Goal: Information Seeking & Learning: Find specific page/section

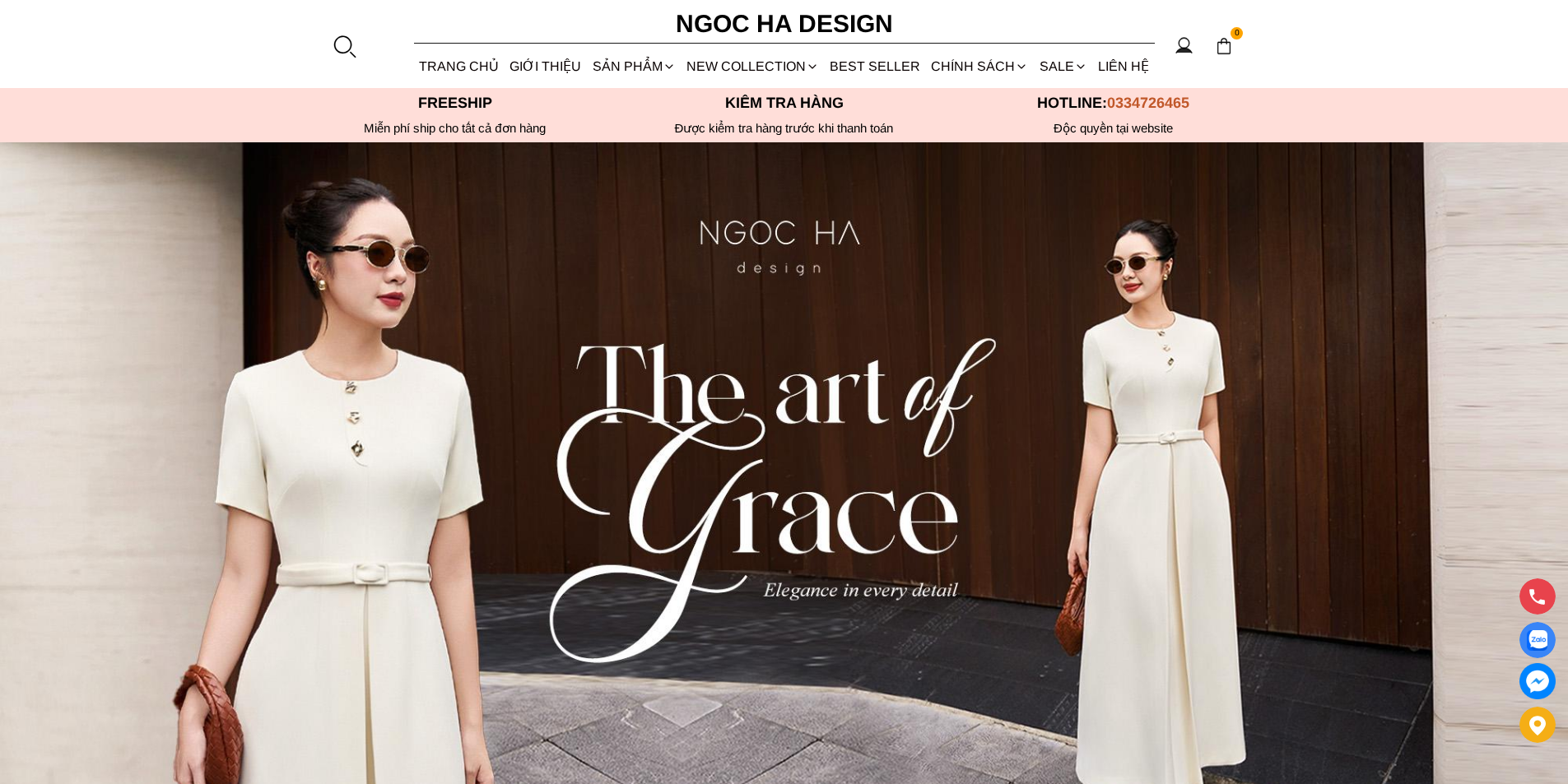
click at [349, 35] on div at bounding box center [343, 46] width 24 height 24
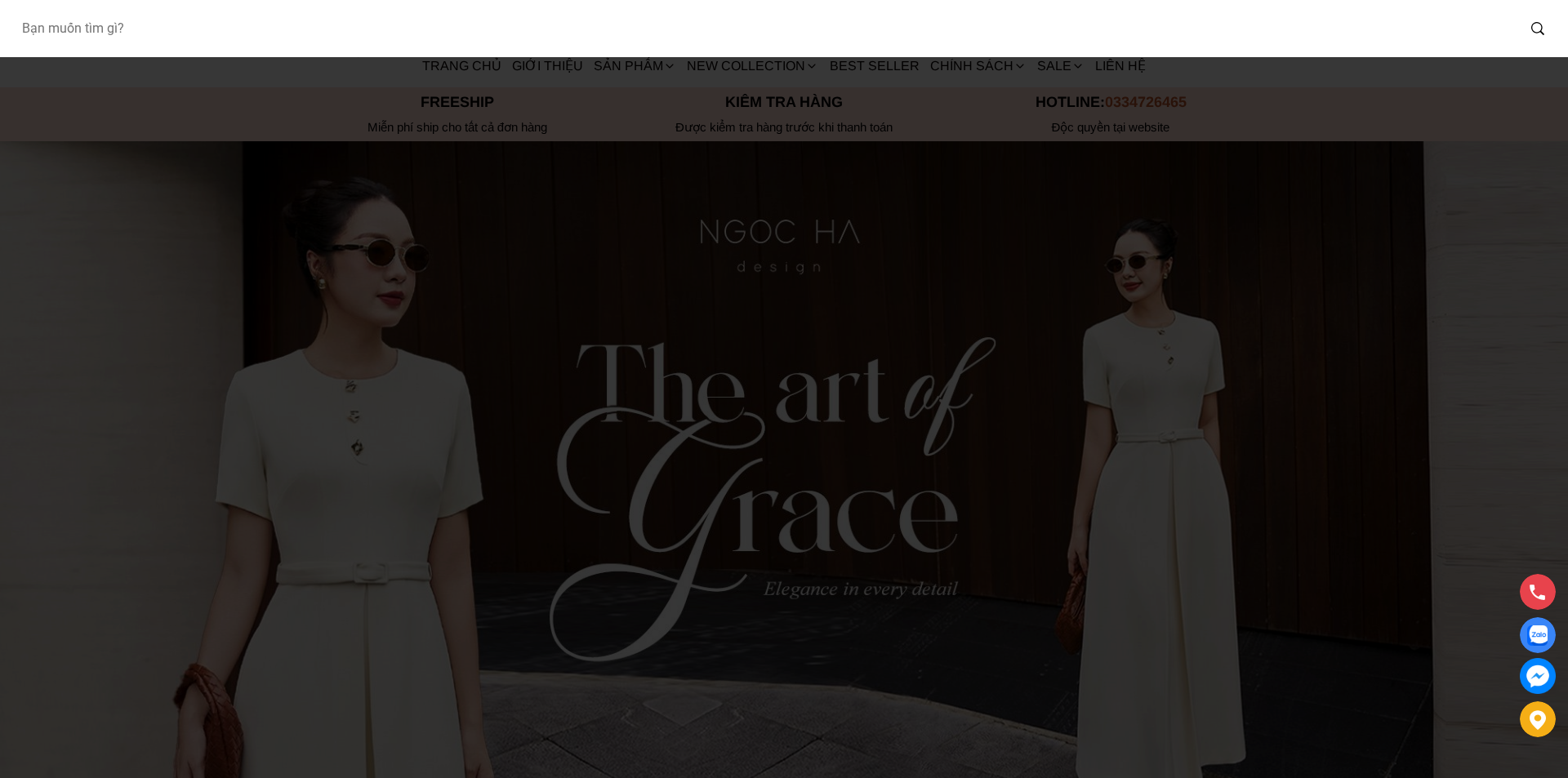
click at [285, 45] on input "Input search Bạn muốn tìm gì?" at bounding box center [761, 28] width 1507 height 38
type input "A956"
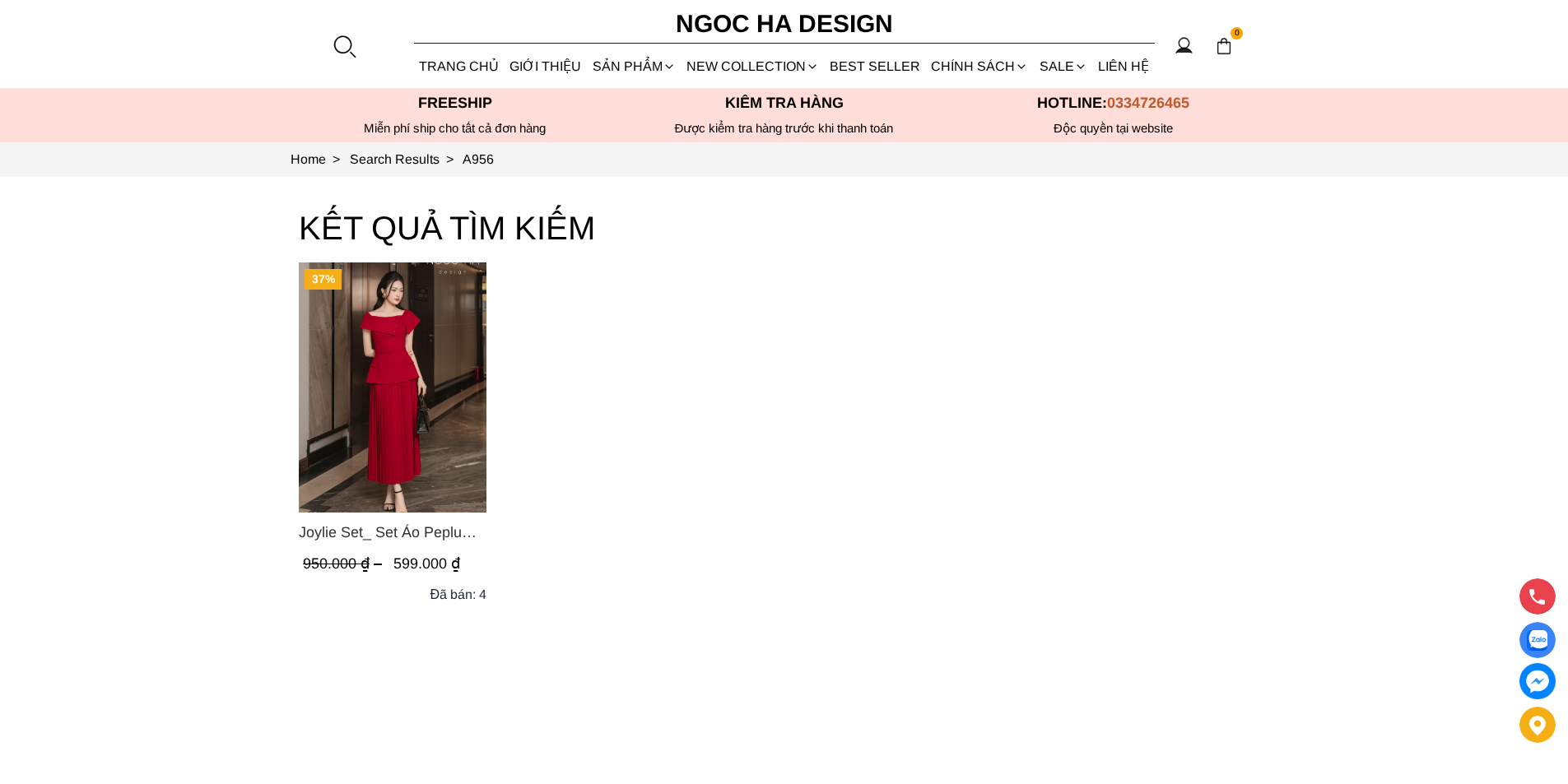
click at [441, 361] on img "Product image - Joylie Set_ Set Áo Peplum Vai Lệch, Chân Váy Dập Ly Màu Đỏ A956…" at bounding box center [392, 387] width 188 height 250
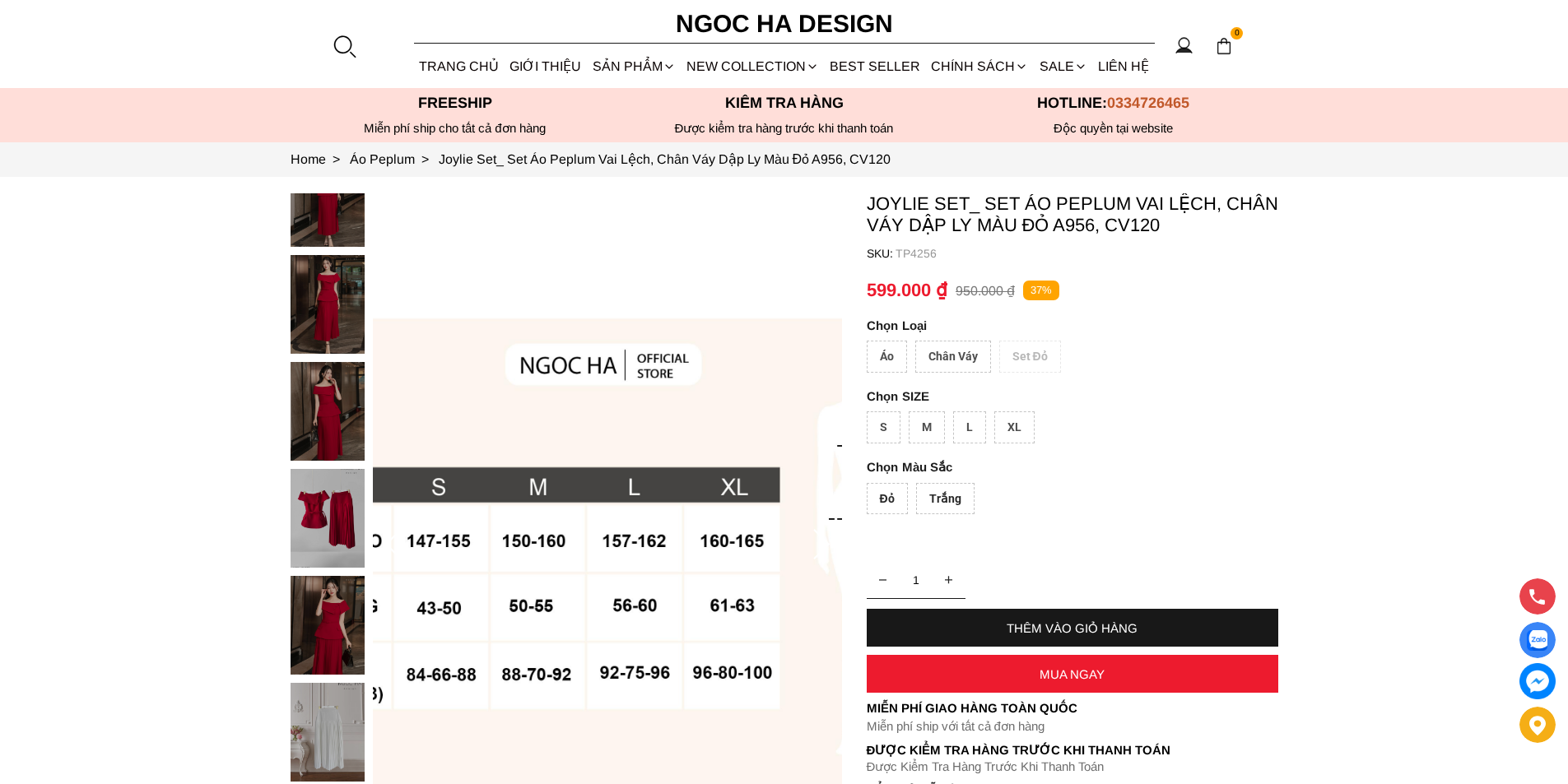
click at [339, 40] on div at bounding box center [343, 46] width 24 height 24
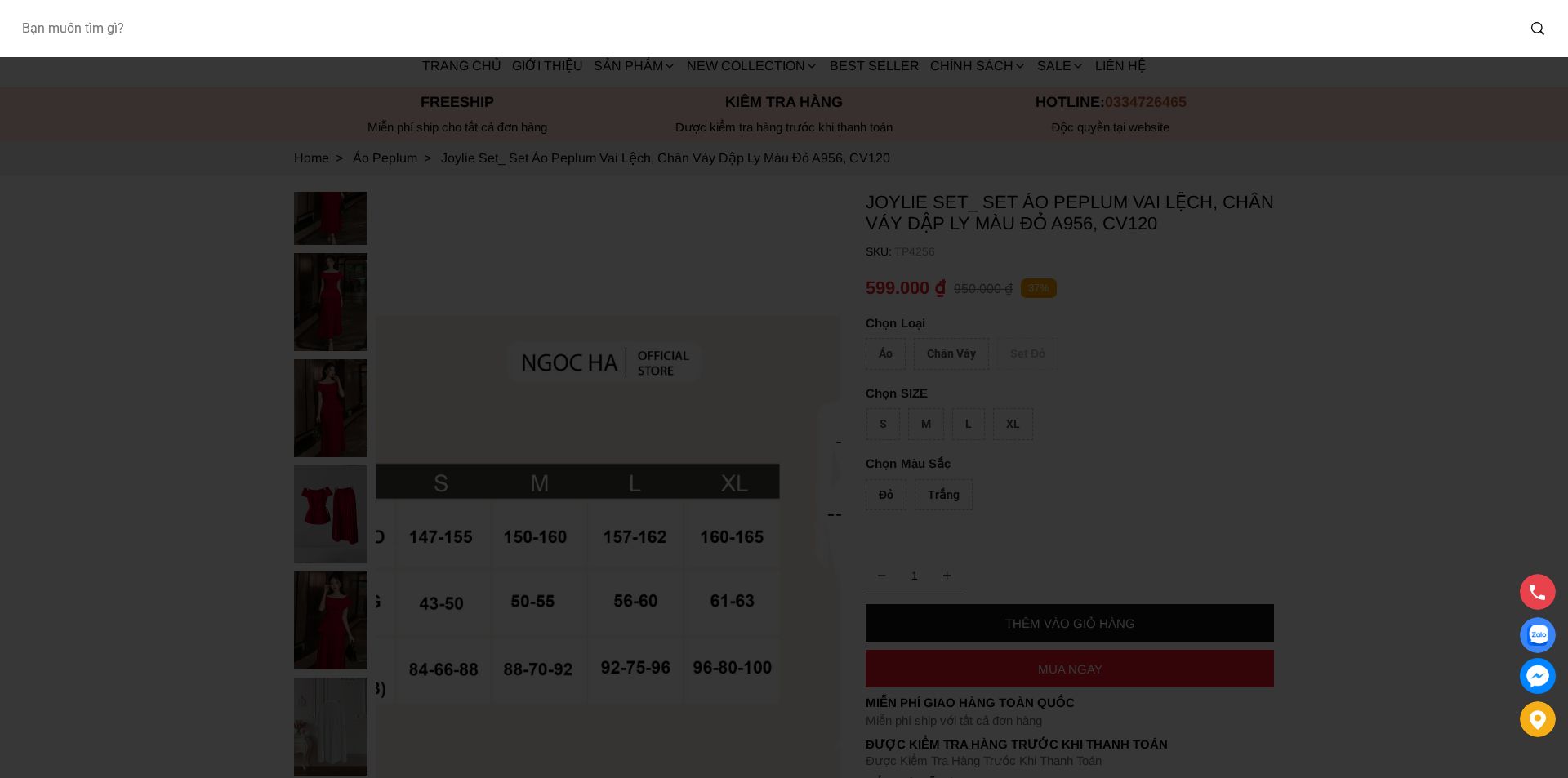
click at [257, 35] on input "Input search Bạn muốn tìm gì?" at bounding box center [761, 28] width 1507 height 38
type input "BJ144"
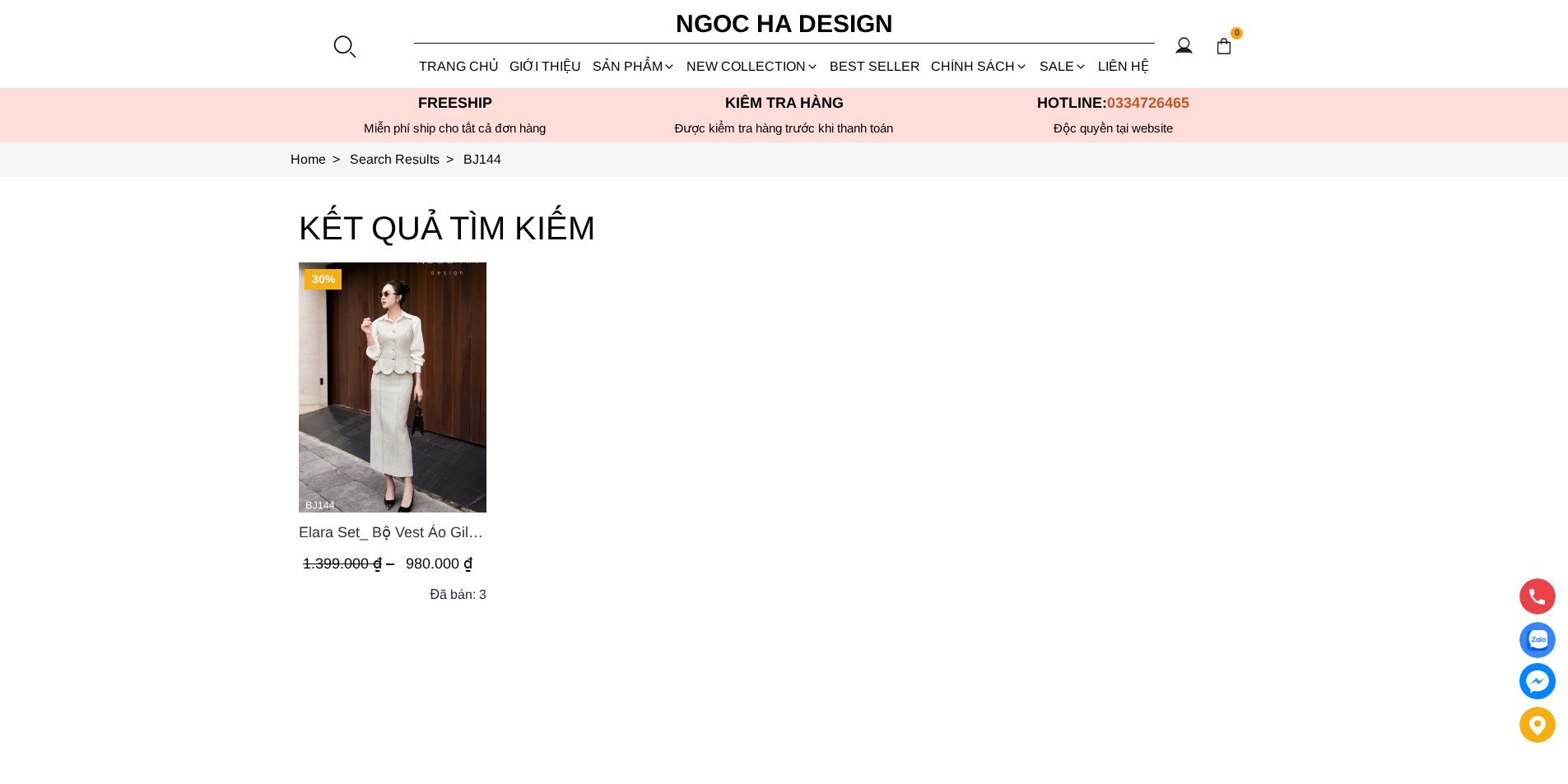
click at [350, 438] on img "Product image - Elara Set_ Bộ Vest Áo Gile Chân Váy Bút Chì BJ144" at bounding box center [392, 387] width 188 height 250
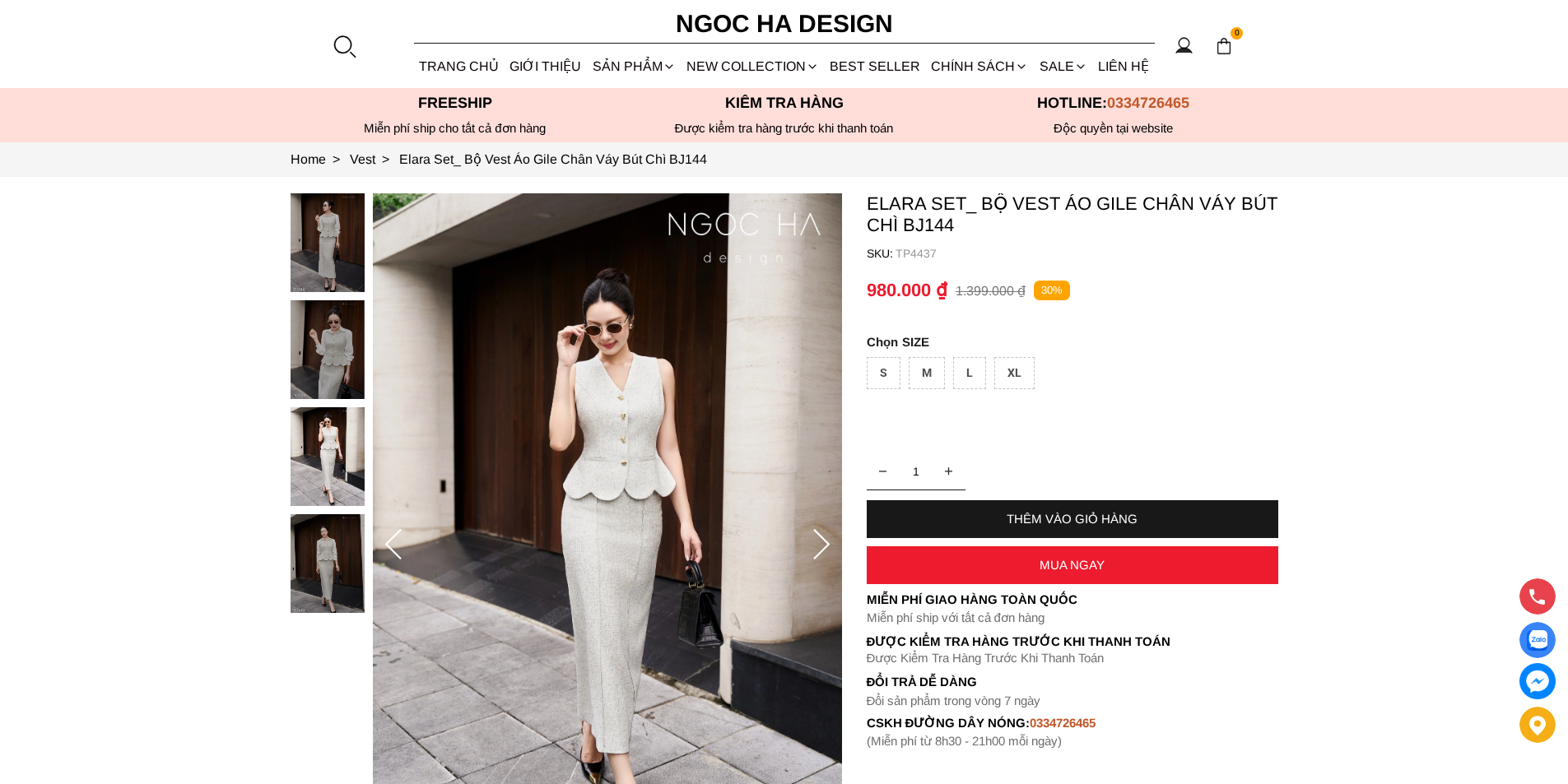
click at [340, 39] on div at bounding box center [343, 46] width 24 height 24
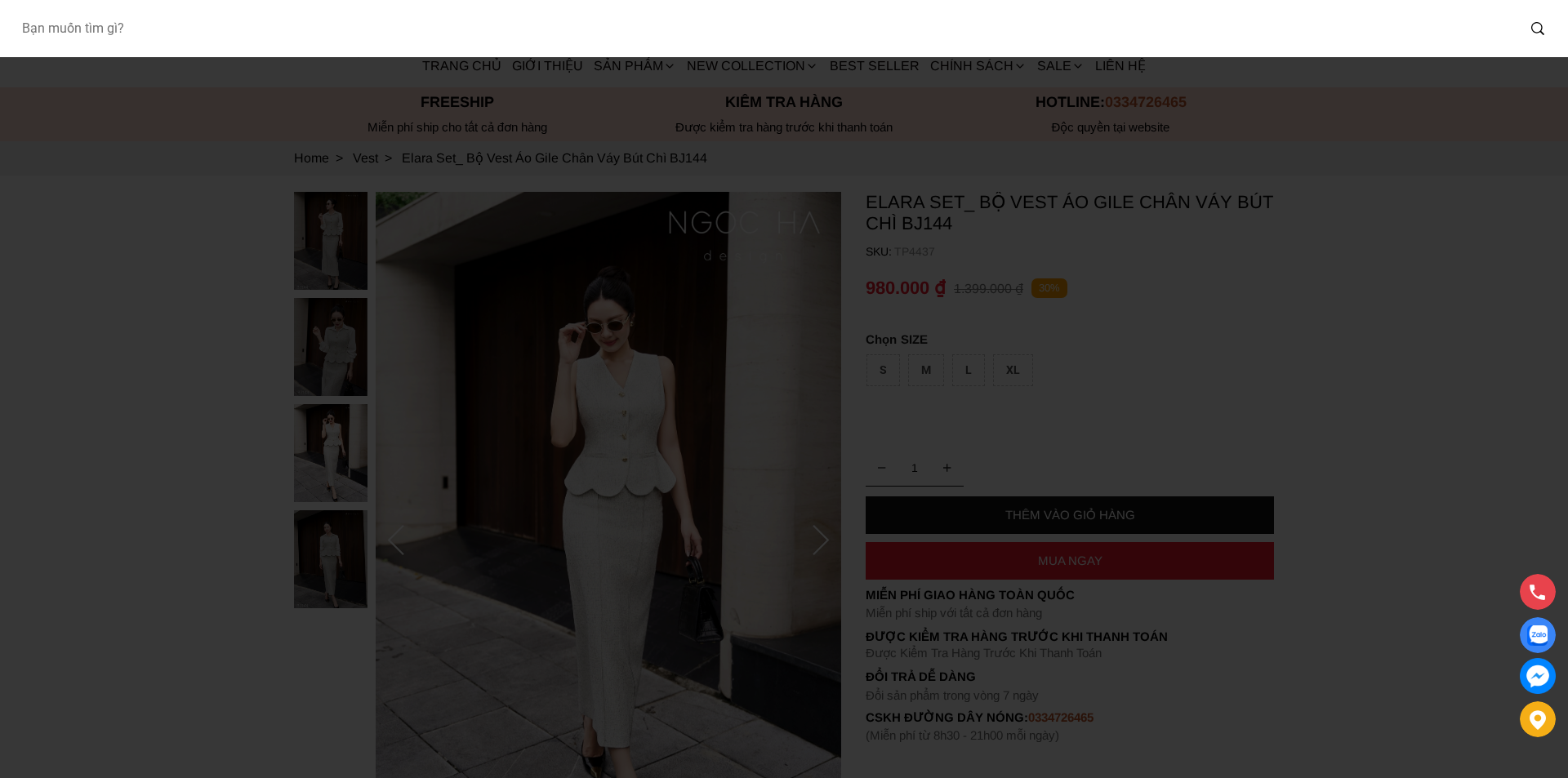
click at [260, 36] on input "Input search Bạn muốn tìm gì?" at bounding box center [761, 28] width 1507 height 38
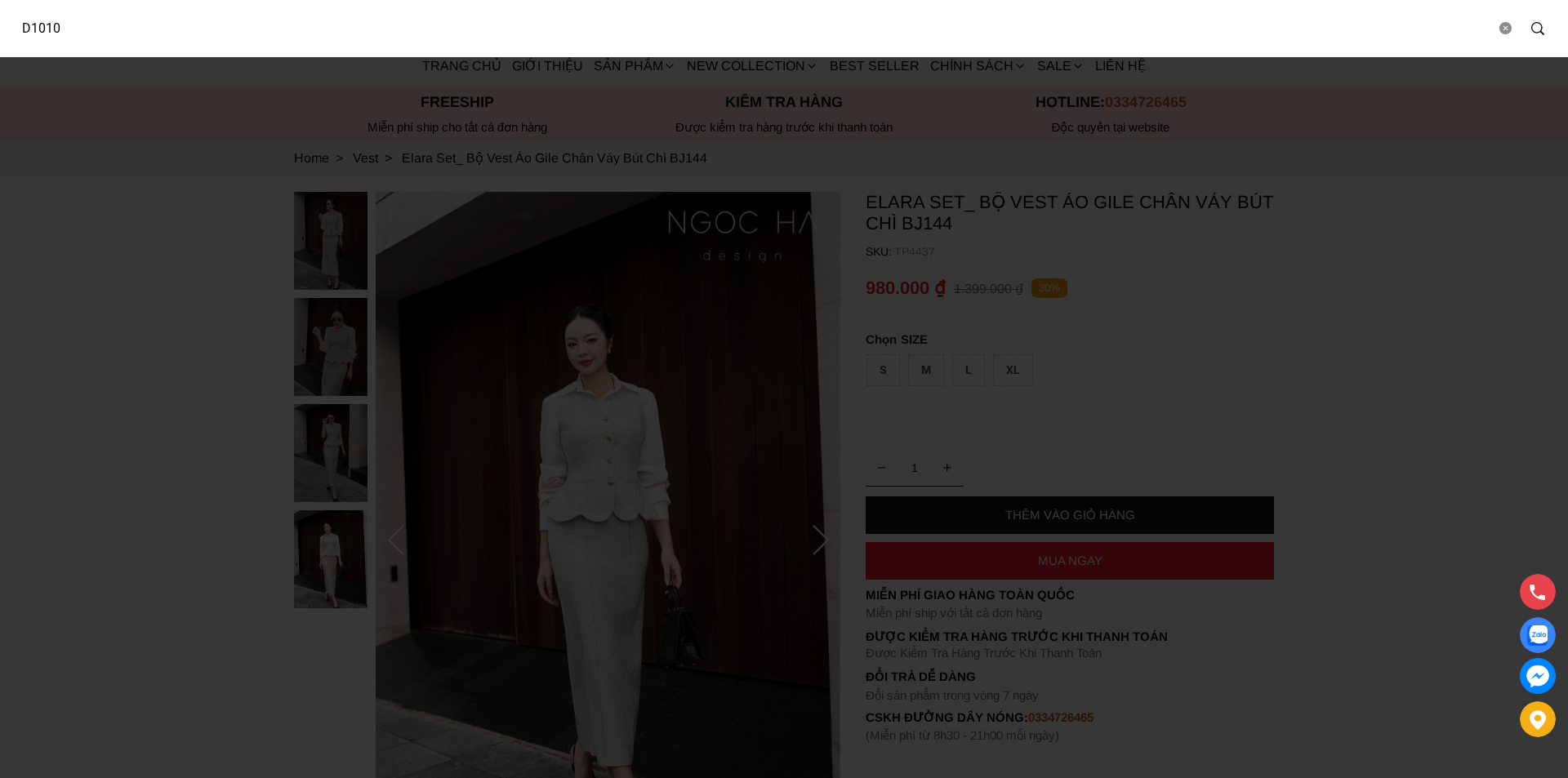
type input "D1010"
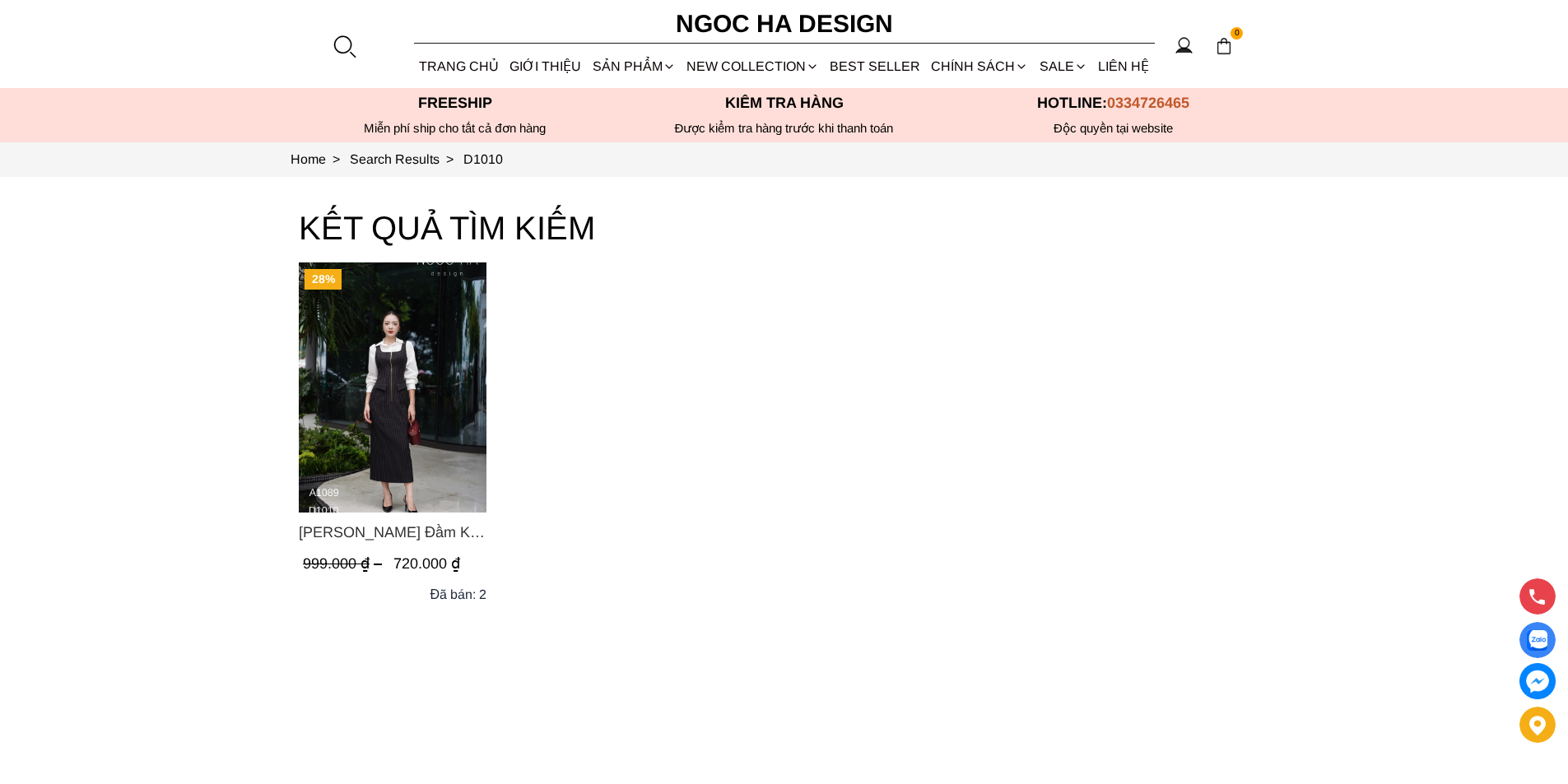
click at [337, 416] on img "Product image - Mary Dress_ Đầm Kẻ Sọc Sát Nách Khóa Đồng D1010" at bounding box center [392, 387] width 188 height 250
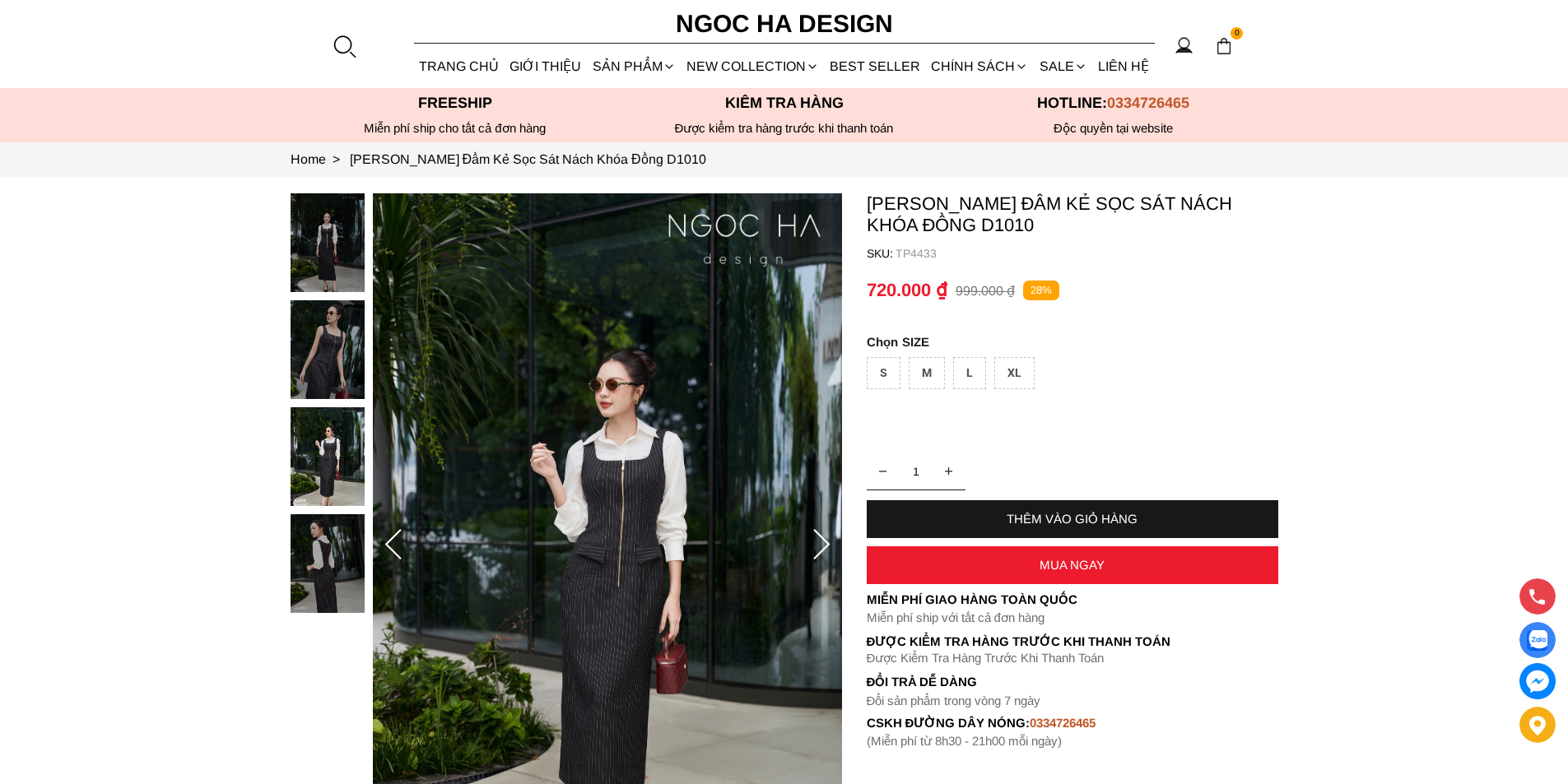
click at [338, 49] on div at bounding box center [343, 46] width 24 height 24
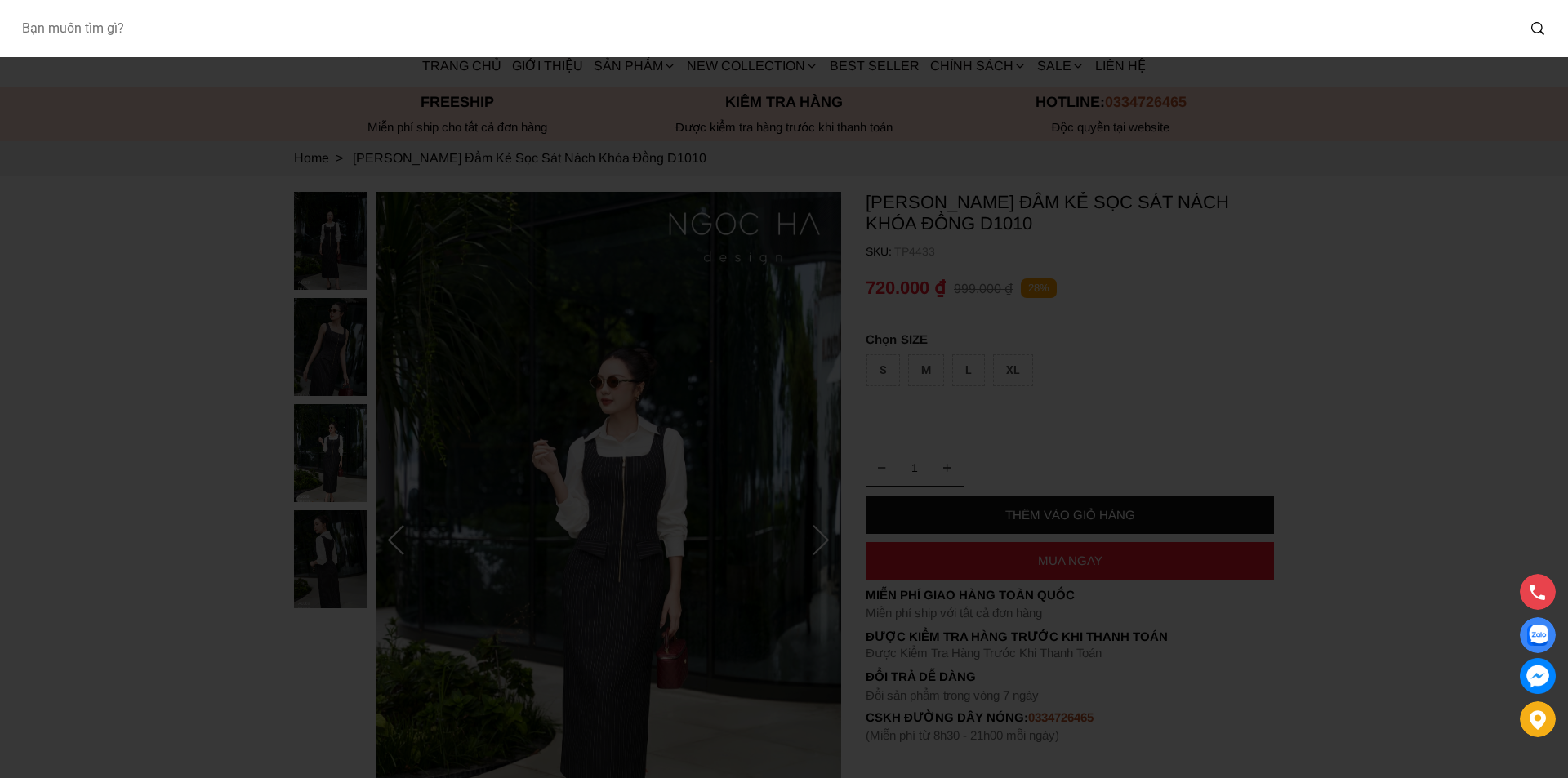
click at [145, 36] on input "Input search Bạn muốn tìm gì?" at bounding box center [761, 28] width 1507 height 38
type input "D961"
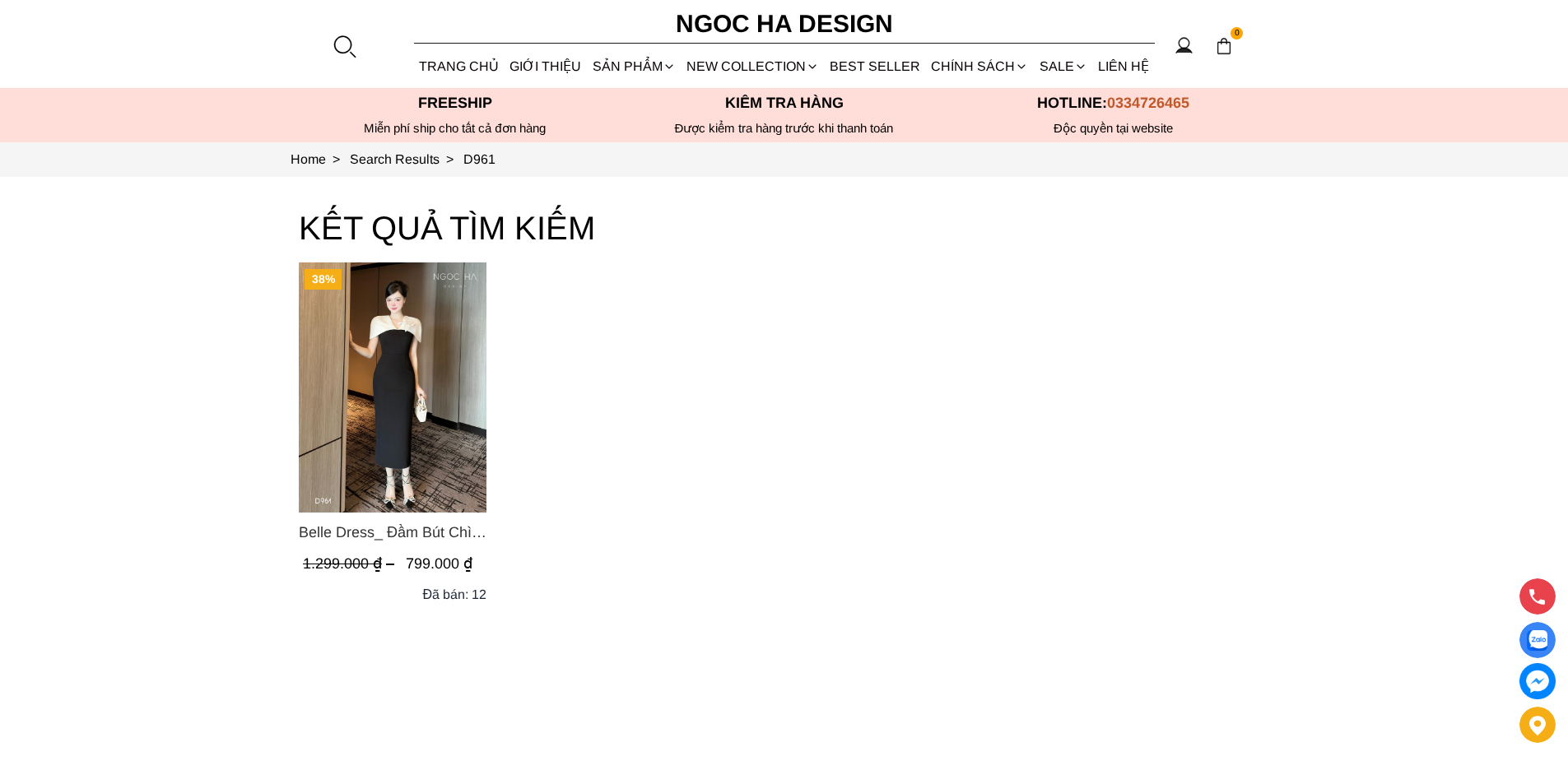
click at [408, 336] on img "Product image - Belle Dress_ Đầm Bút Chì Đen Phối Choàng Vai May Ly Màu Trắng K…" at bounding box center [392, 387] width 188 height 250
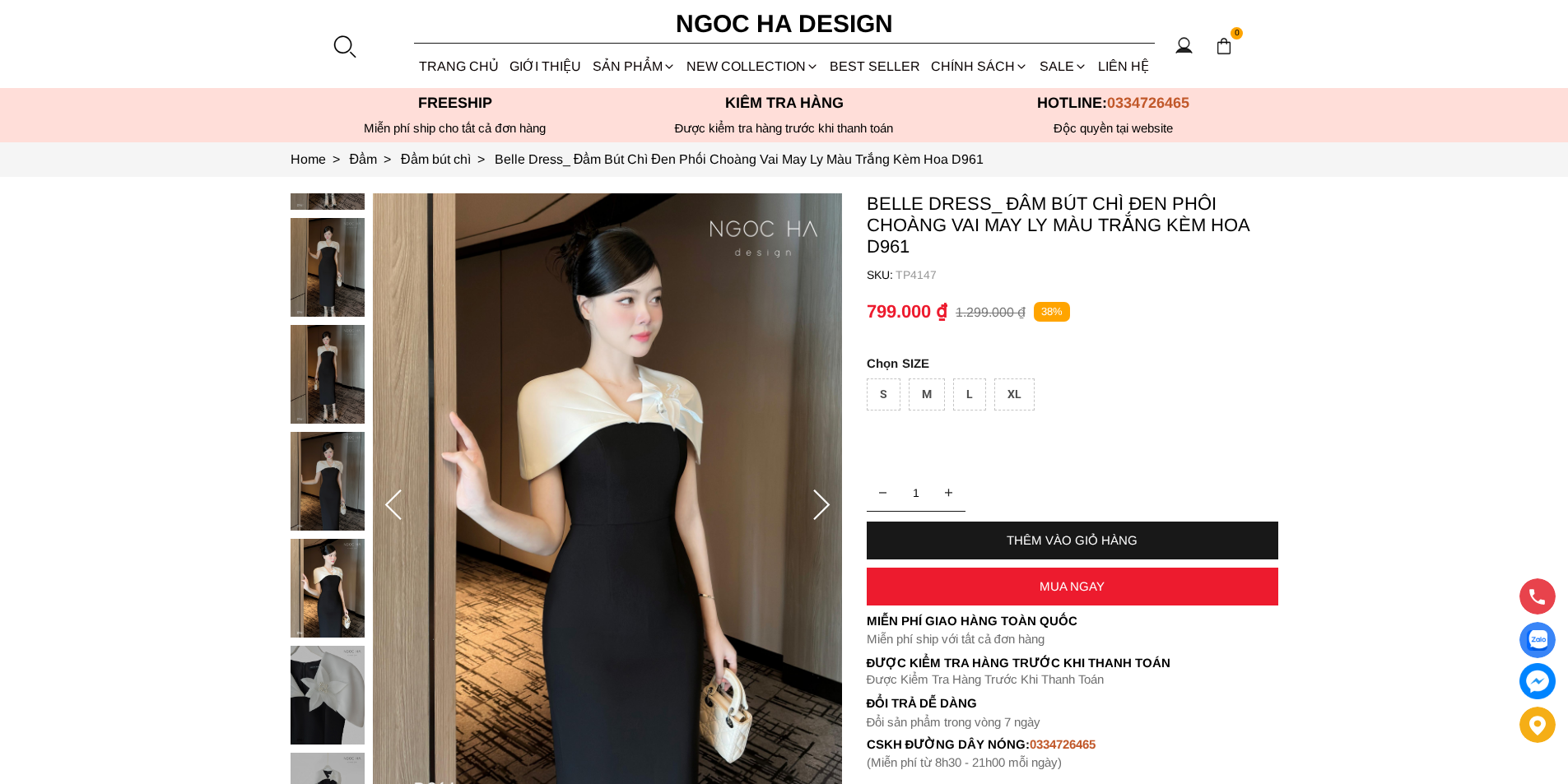
click at [332, 39] on div at bounding box center [343, 46] width 24 height 24
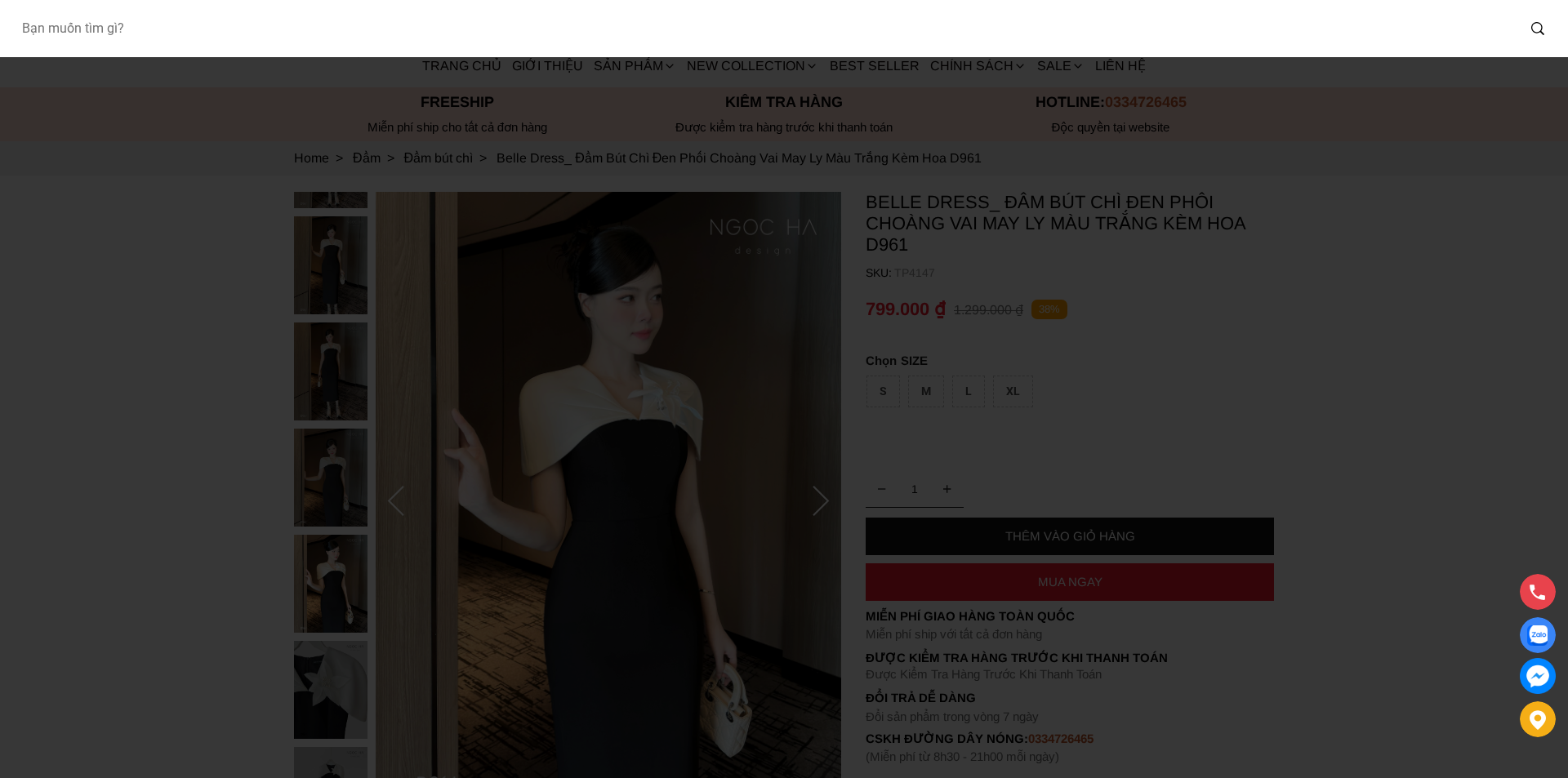
click at [218, 13] on input "Input search Bạn muốn tìm gì?" at bounding box center [761, 28] width 1507 height 38
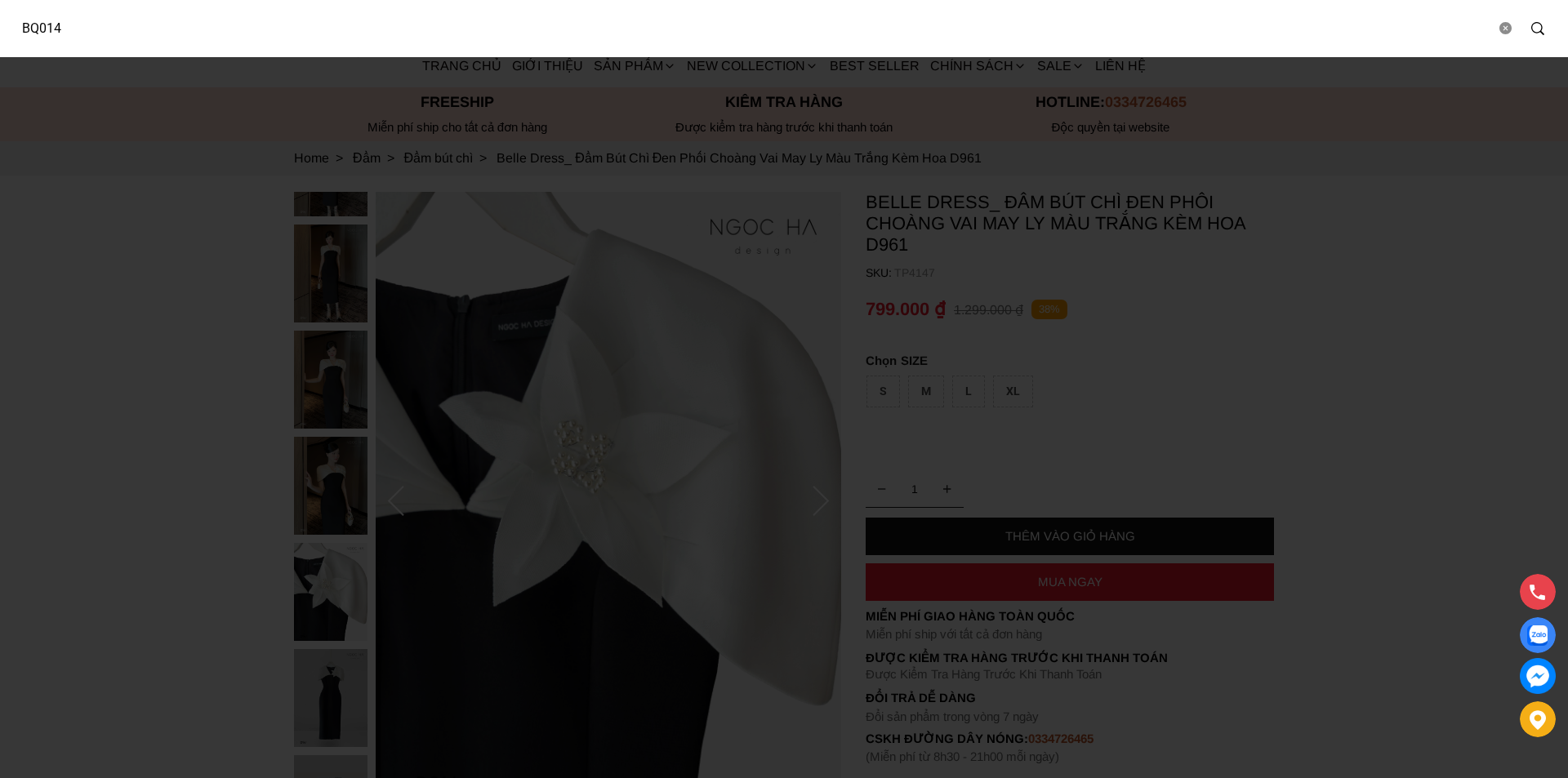
type input "BQ014"
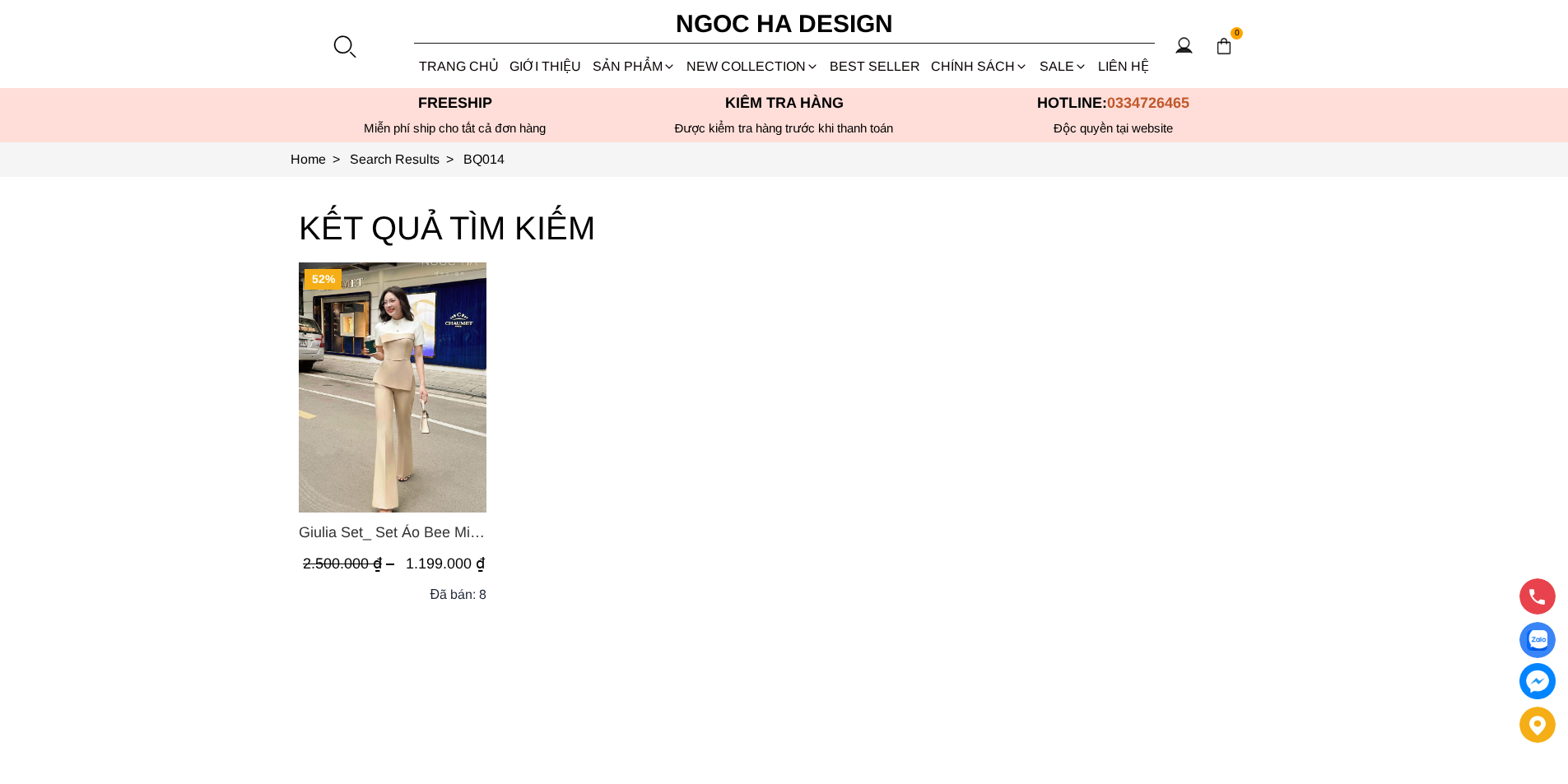
click at [407, 324] on img "Product image - Giulia Set_ Set Áo Bee Mix Cổ Trắng Đính Cúc Quần Loe BQ014" at bounding box center [392, 387] width 188 height 250
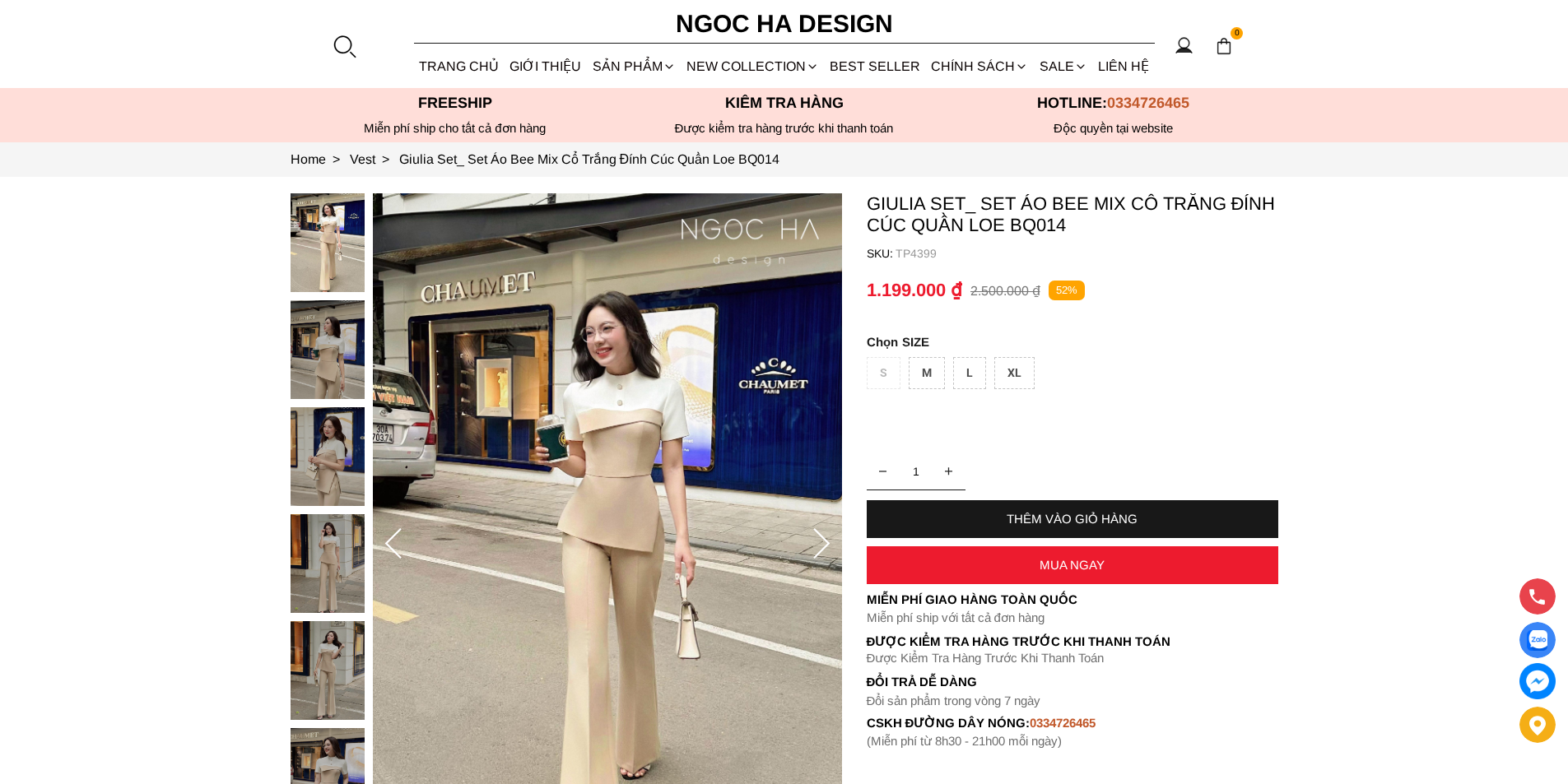
click at [967, 287] on container "1.199.000 ₫ 2.500.000 ₫ 52%" at bounding box center [1072, 290] width 411 height 40
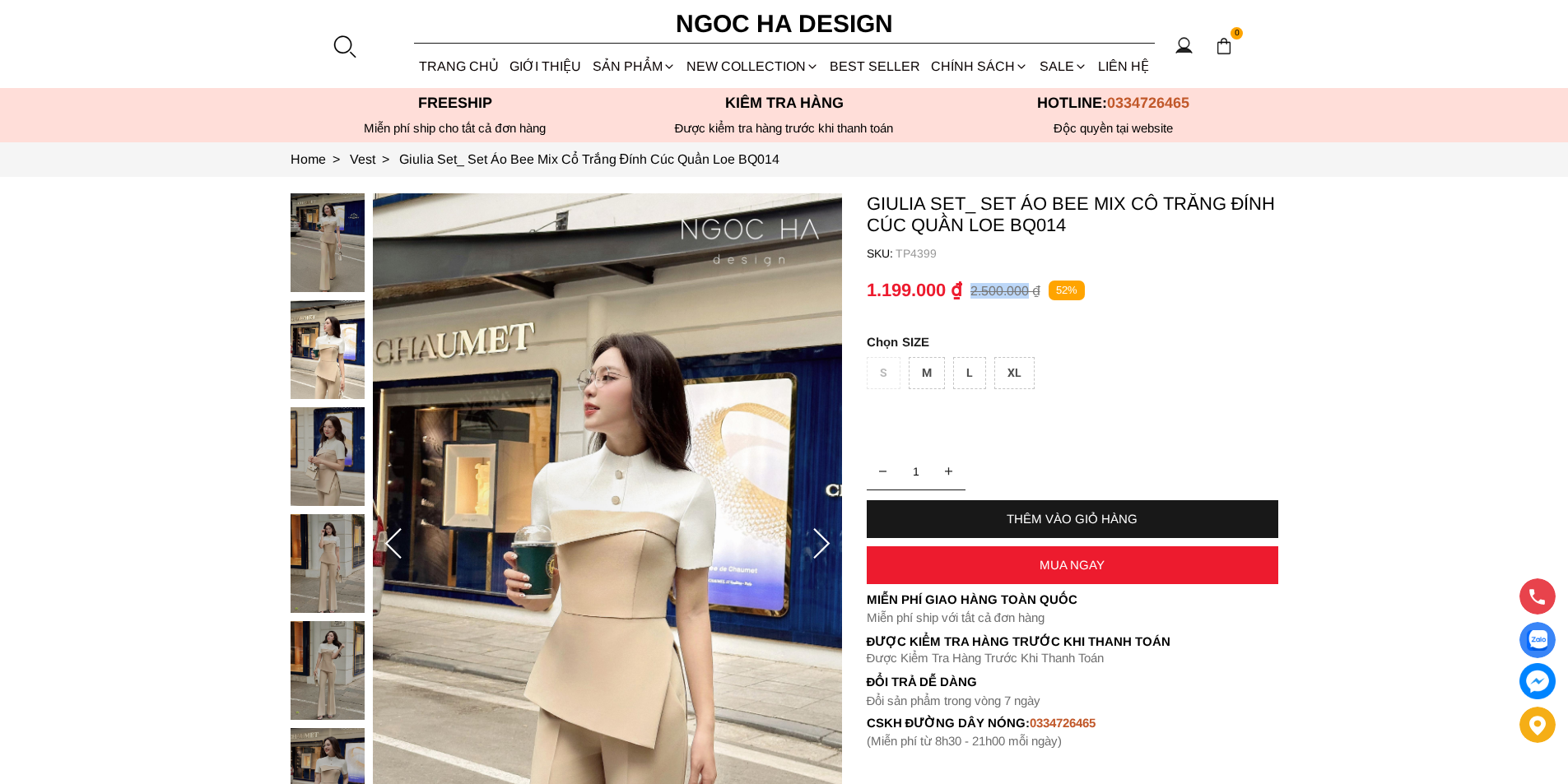
copy p "2.500.000"
drag, startPoint x: 969, startPoint y: 292, endPoint x: 1027, endPoint y: 298, distance: 58.3
click at [1027, 298] on p "2.500.000 ₫" at bounding box center [1005, 290] width 70 height 16
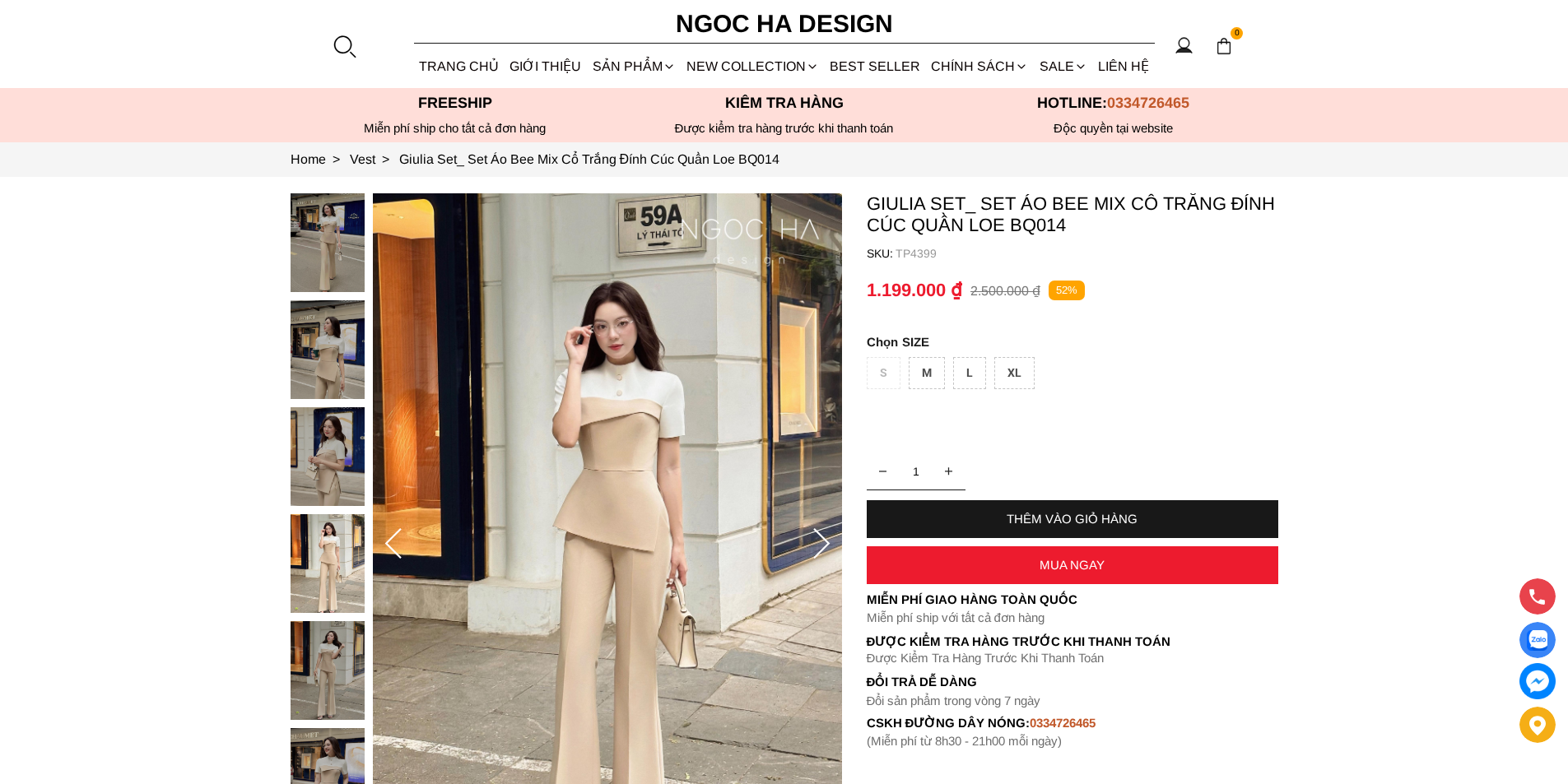
click at [348, 37] on div at bounding box center [343, 46] width 24 height 24
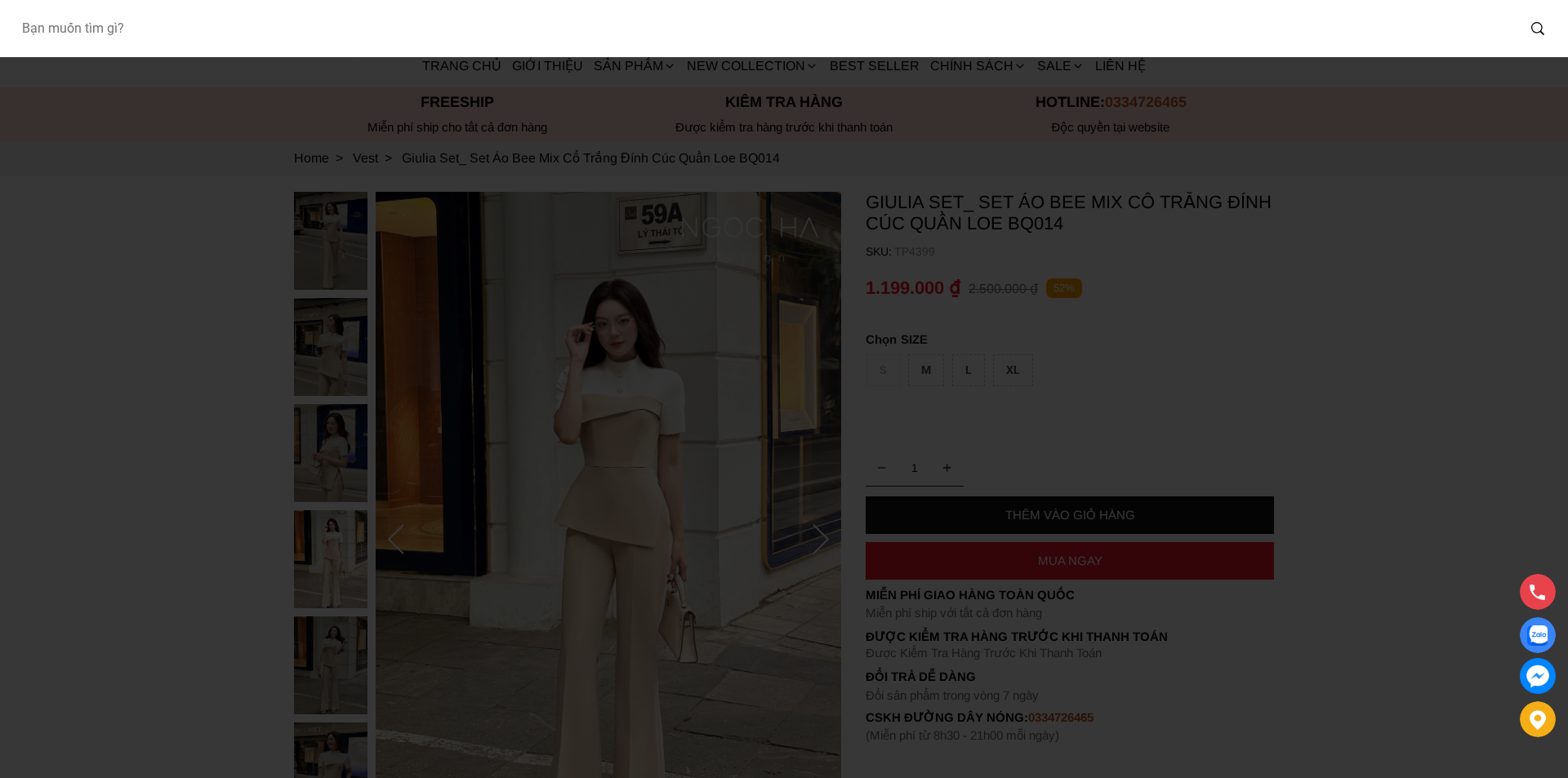
click at [254, 38] on input "Input search Bạn muốn tìm gì?" at bounding box center [761, 28] width 1507 height 38
type input "A1079"
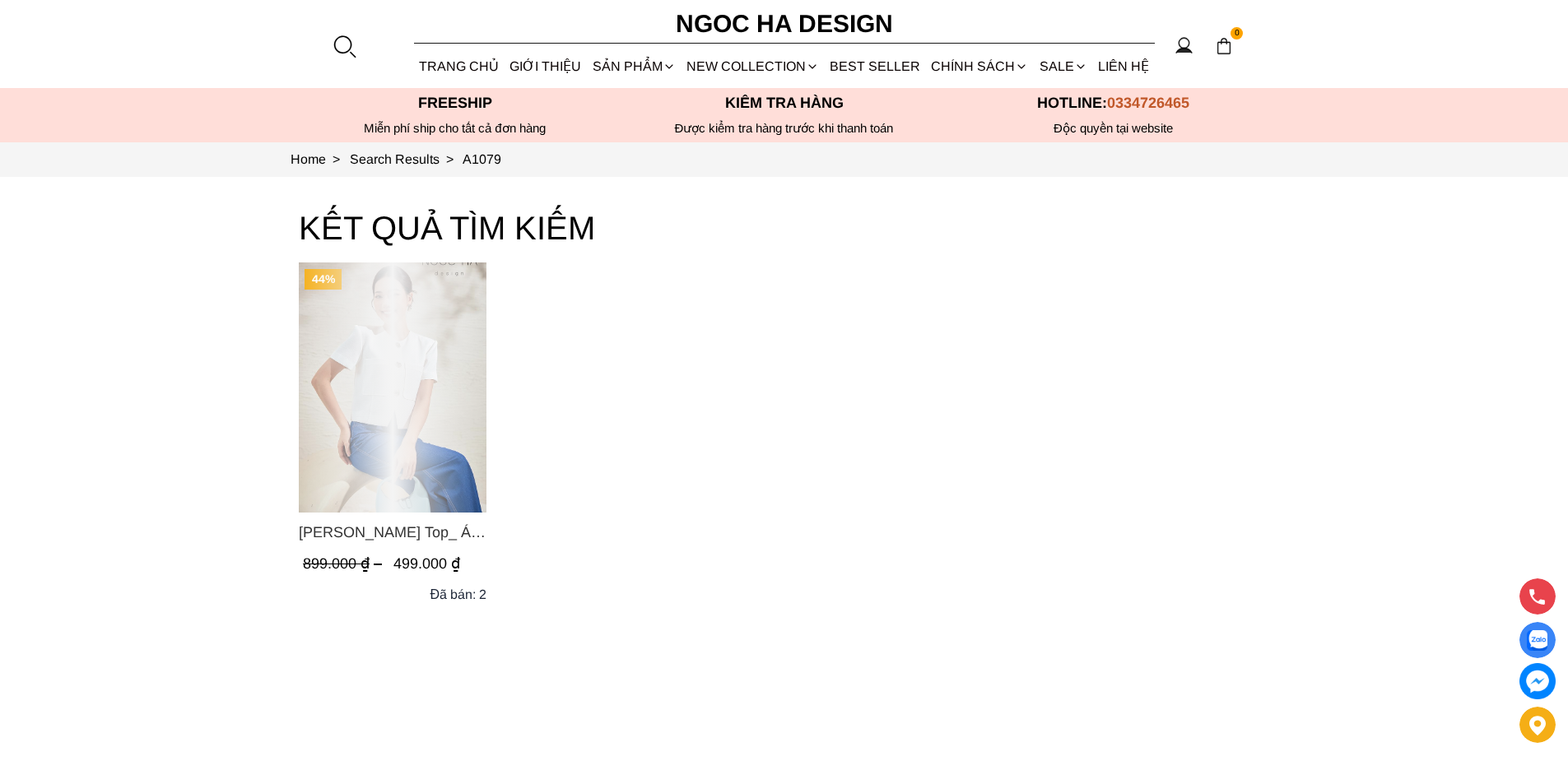
click at [404, 347] on div "Product image - Laura Top_ Áo Vest Cổ Tròn Dáng Suông Lửng A1079" at bounding box center [392, 387] width 188 height 250
